Goal: Communication & Community: Answer question/provide support

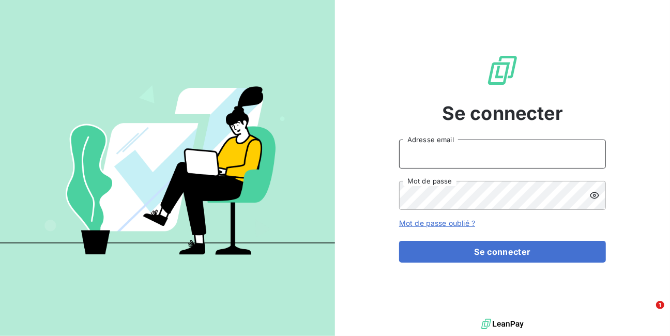
type input "RAF@GDS974.RE"
click at [462, 149] on input "RAF@GDS974.RE" at bounding box center [502, 154] width 207 height 29
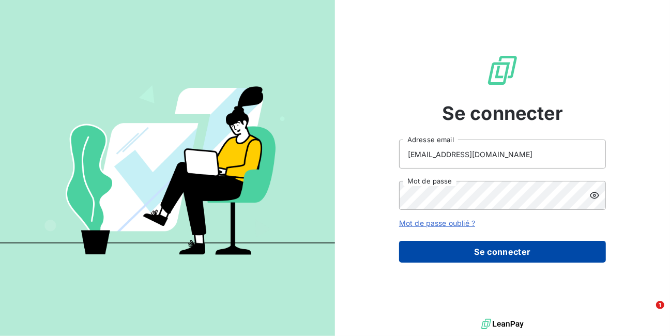
click at [474, 249] on button "Se connecter" at bounding box center [502, 252] width 207 height 22
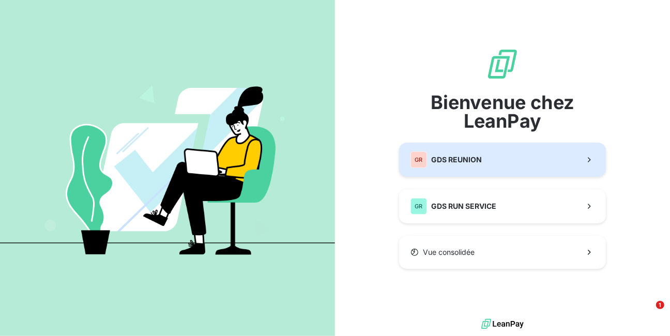
click at [461, 159] on span "GDS REUNION" at bounding box center [456, 160] width 51 height 10
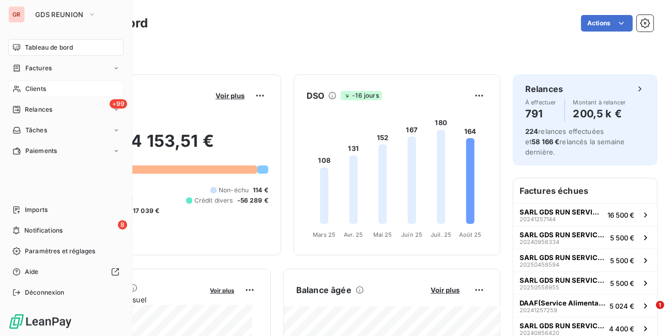
click at [32, 86] on span "Clients" at bounding box center [35, 88] width 21 height 9
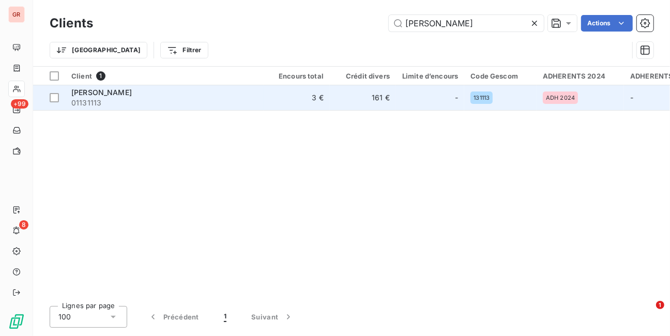
type input "[PERSON_NAME]"
click at [114, 94] on span "[PERSON_NAME]" at bounding box center [101, 92] width 61 height 9
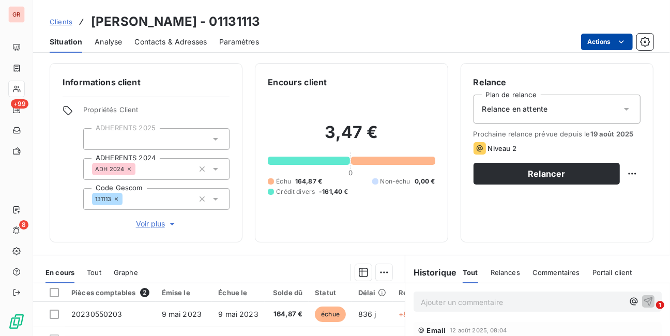
click at [604, 40] on html "GR +99 8 Clients [PERSON_NAME] - 01131113 Situation Analyse Contacts & Adresses…" at bounding box center [335, 168] width 670 height 336
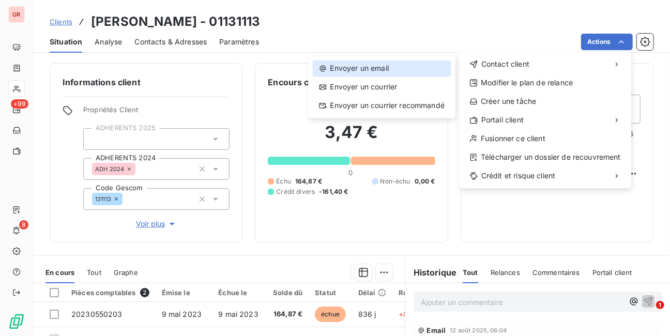
click at [387, 71] on div "Envoyer un email" at bounding box center [382, 68] width 139 height 17
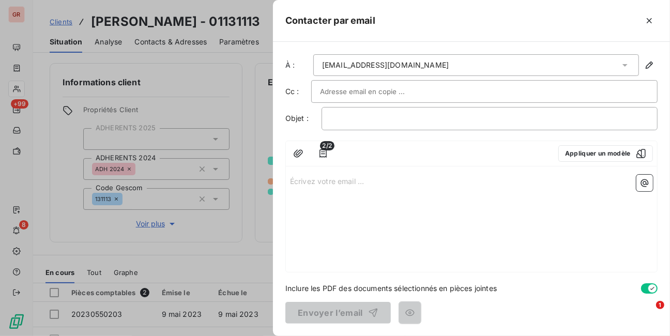
click at [376, 92] on input "text" at bounding box center [375, 92] width 111 height 16
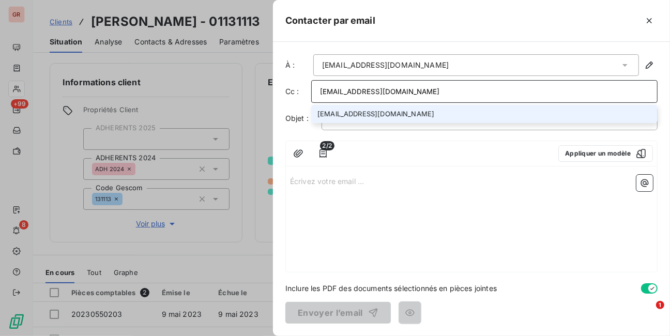
type input "[EMAIL_ADDRESS][DOMAIN_NAME]"
click at [374, 115] on li "[EMAIL_ADDRESS][DOMAIN_NAME]" at bounding box center [484, 114] width 347 height 18
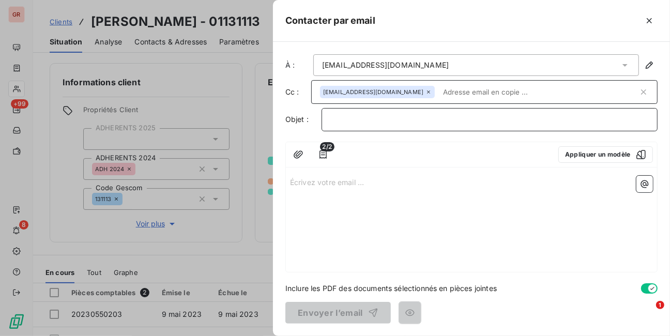
click at [374, 115] on p "﻿" at bounding box center [489, 120] width 319 height 12
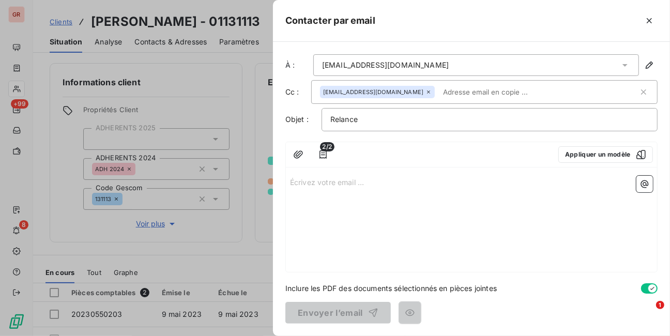
click at [354, 181] on p "Écrivez votre email ... ﻿" at bounding box center [471, 182] width 363 height 12
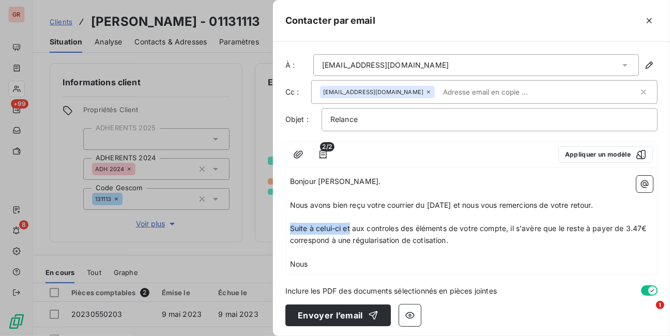
drag, startPoint x: 350, startPoint y: 226, endPoint x: 290, endPoint y: 224, distance: 60.5
click at [290, 224] on span "Suite à celui-ci et aux controles des éléments de votre compte, il s'avère que …" at bounding box center [469, 234] width 359 height 21
click at [398, 230] on span "Nous avons procédés aux controles des éléments de votre compte, il s'avère que …" at bounding box center [466, 234] width 352 height 21
click at [319, 262] on p "Nous" at bounding box center [471, 265] width 363 height 12
drag, startPoint x: 319, startPoint y: 262, endPoint x: 280, endPoint y: 263, distance: 38.8
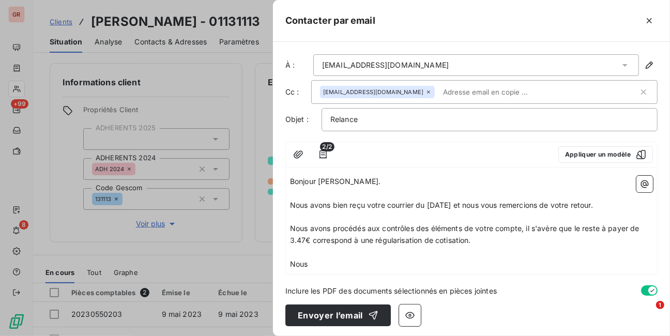
click at [280, 263] on div "À : [EMAIL_ADDRESS][DOMAIN_NAME] Cc : [DOMAIN_NAME][EMAIL_ADDRESS][DOMAIN_NAME]…" at bounding box center [471, 189] width 397 height 294
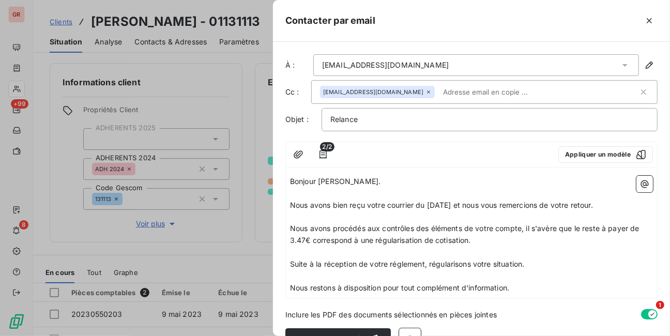
drag, startPoint x: 415, startPoint y: 256, endPoint x: 409, endPoint y: 261, distance: 8.4
